Goal: Task Accomplishment & Management: Use online tool/utility

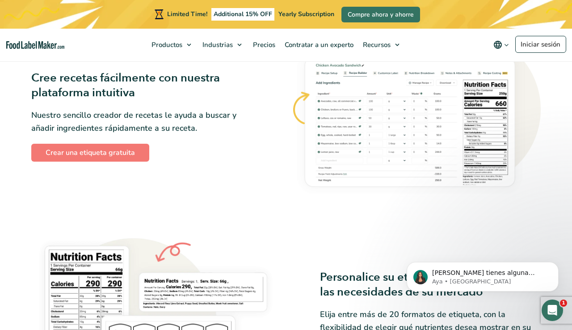
scroll to position [488, 0]
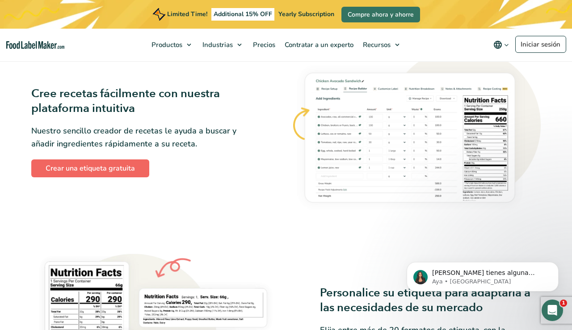
click at [76, 177] on link "Crear una etiqueta gratuita" at bounding box center [90, 168] width 118 height 18
